Goal: Book appointment/travel/reservation

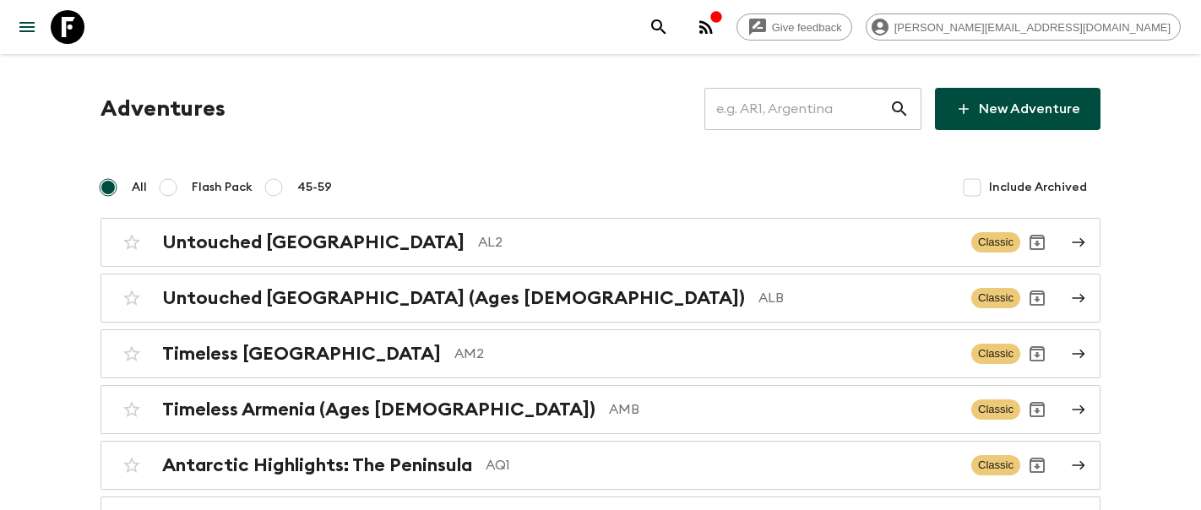
click at [832, 109] on input "text" at bounding box center [797, 108] width 185 height 47
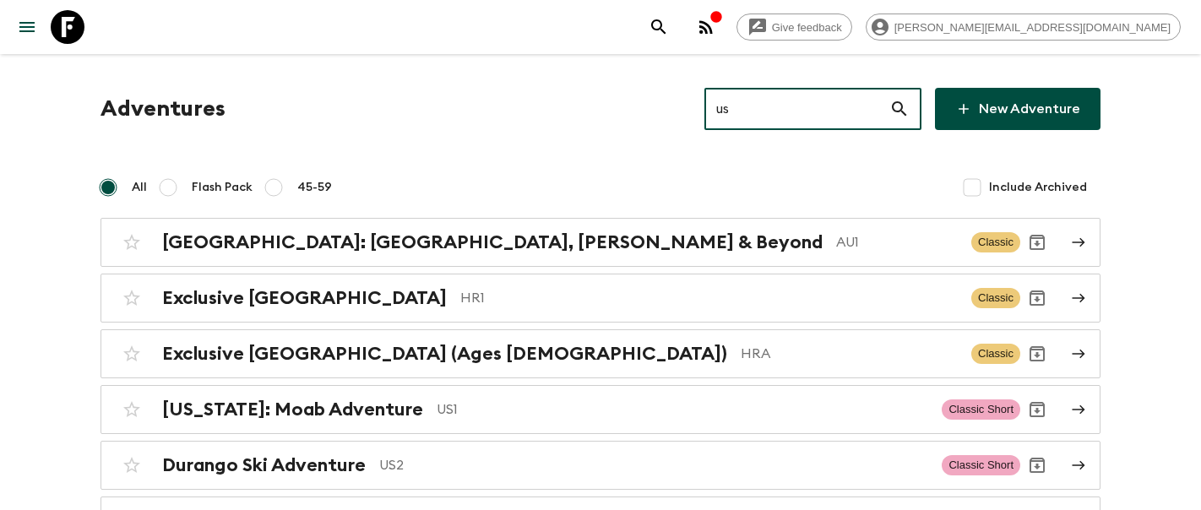
type input "us1"
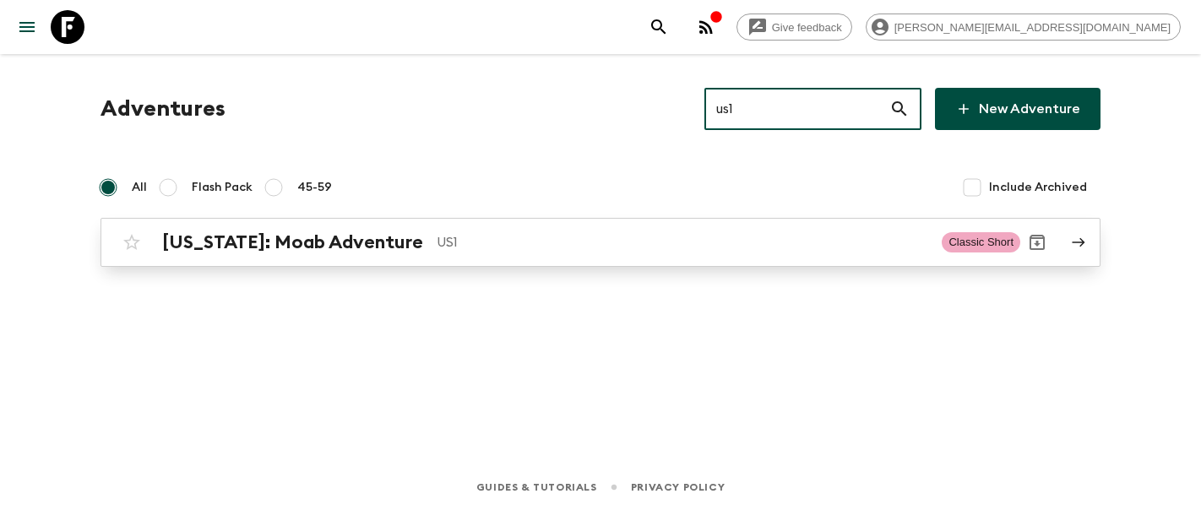
click at [287, 248] on h2 "[US_STATE]: Moab Adventure" at bounding box center [292, 242] width 261 height 22
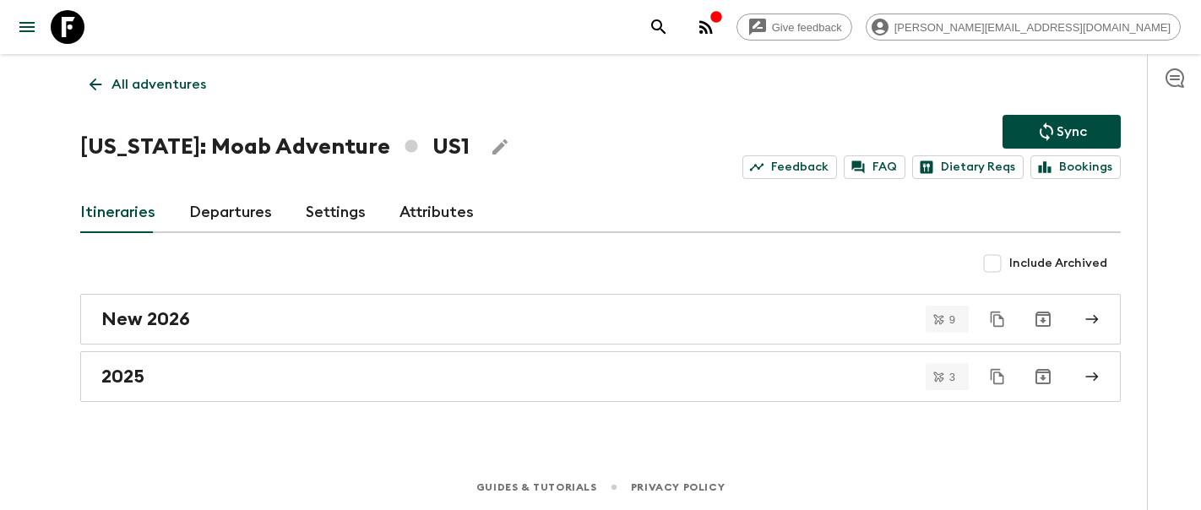
click at [223, 204] on link "Departures" at bounding box center [230, 213] width 83 height 41
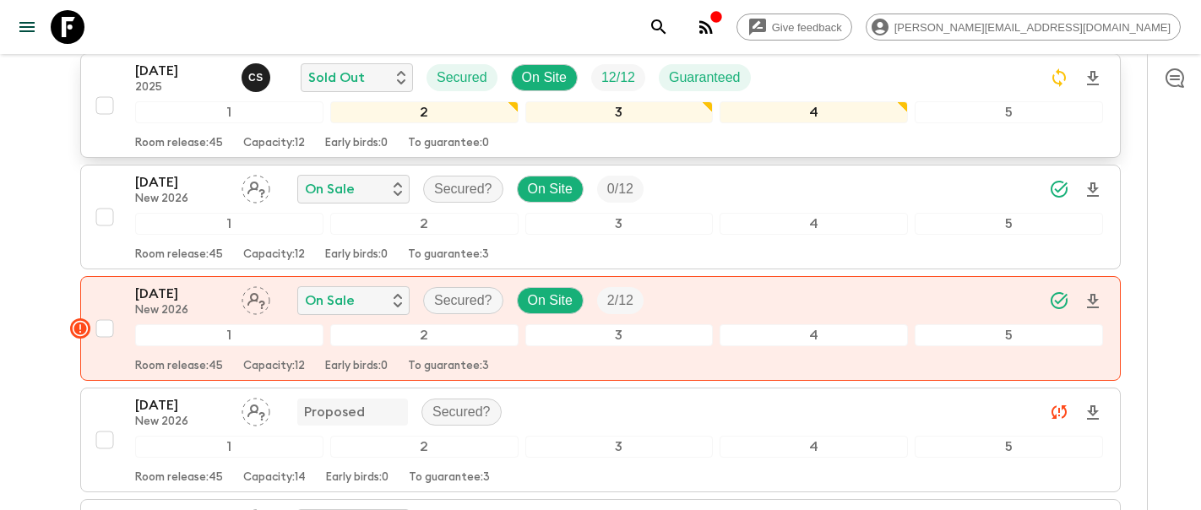
scroll to position [526, 0]
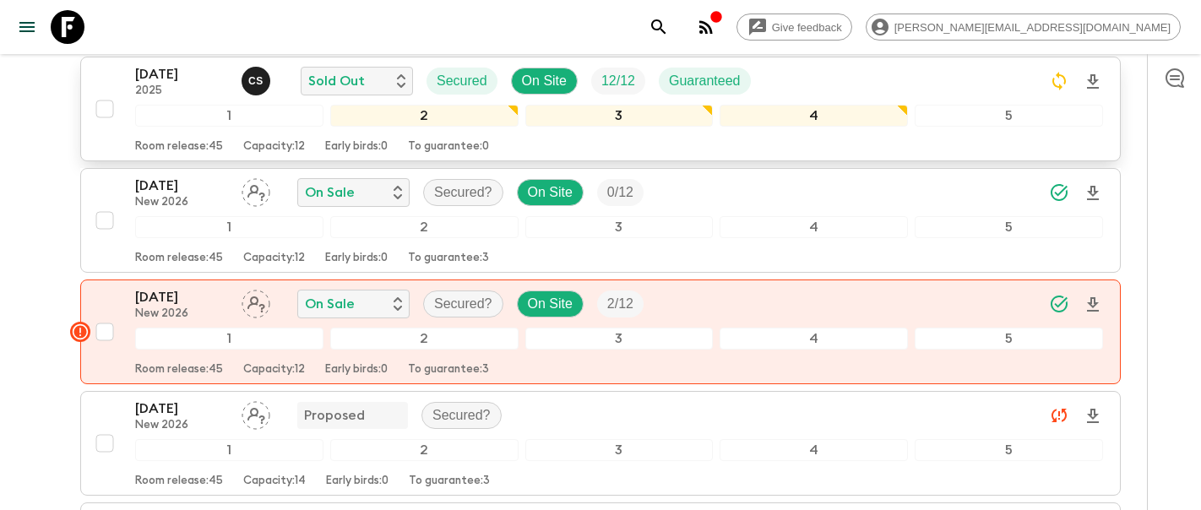
click at [184, 94] on p "2025" at bounding box center [181, 91] width 93 height 14
